Goal: Communication & Community: Connect with others

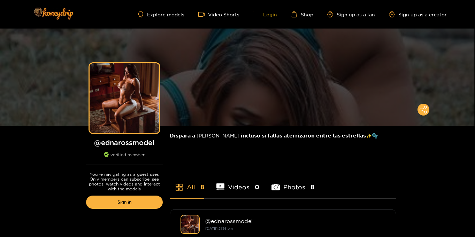
click at [273, 17] on link "Login" at bounding box center [265, 14] width 24 height 6
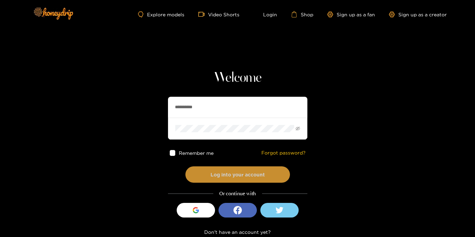
click at [227, 173] on button "Log into your account" at bounding box center [237, 175] width 105 height 16
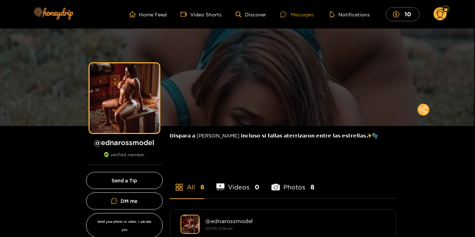
click at [296, 15] on div "Messages" at bounding box center [296, 14] width 33 height 8
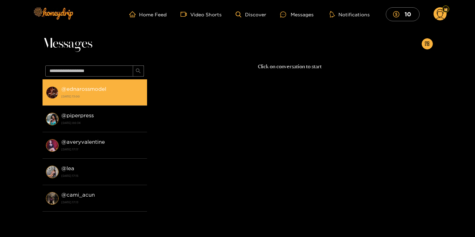
click at [106, 96] on strong "[DATE] 13:00" at bounding box center [102, 96] width 82 height 6
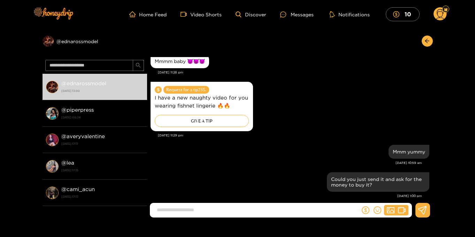
scroll to position [657, 0]
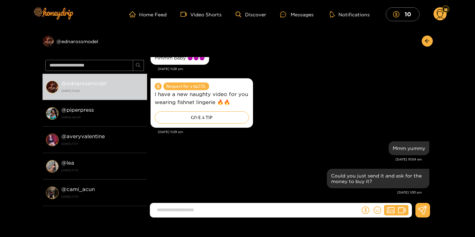
click at [440, 13] on circle at bounding box center [440, 13] width 13 height 13
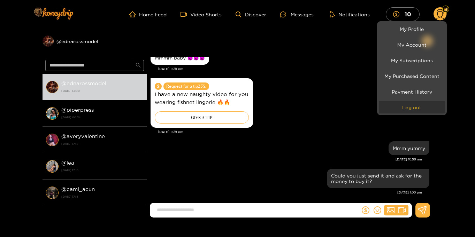
click at [416, 104] on button "Log out" at bounding box center [412, 107] width 66 height 12
